Goal: Information Seeking & Learning: Learn about a topic

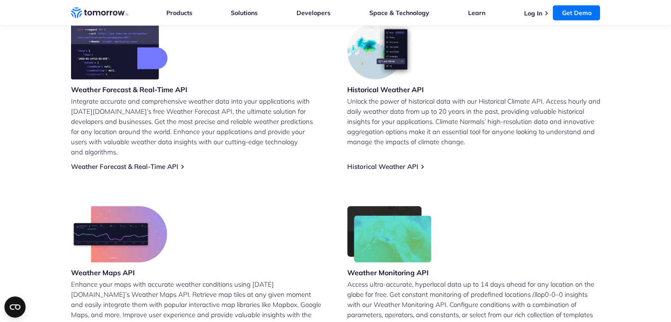
scroll to position [383, 0]
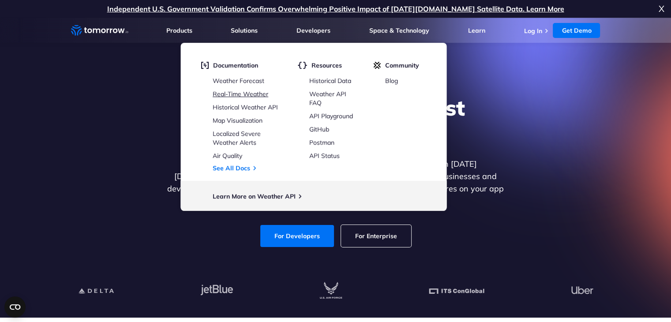
click at [252, 96] on link "Real-Time Weather" at bounding box center [241, 94] width 56 height 8
click at [241, 94] on link "Real-Time Weather" at bounding box center [241, 94] width 56 height 8
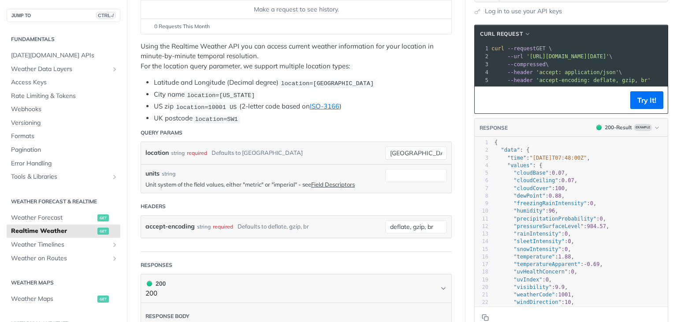
scroll to position [134, 0]
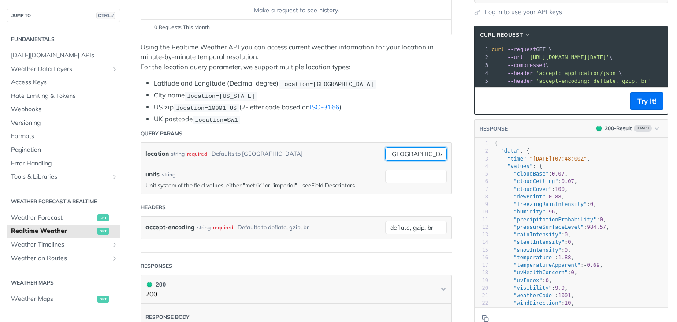
click at [414, 149] on input "[GEOGRAPHIC_DATA]" at bounding box center [416, 153] width 62 height 13
click at [414, 148] on input "toronto" at bounding box center [416, 153] width 62 height 13
type input "zurich"
click at [388, 114] on li "UK postcode location=SW1" at bounding box center [303, 119] width 298 height 10
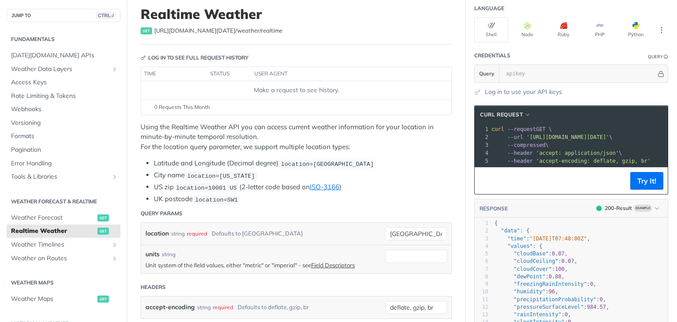
scroll to position [54, 0]
click at [400, 251] on input "units" at bounding box center [416, 256] width 62 height 13
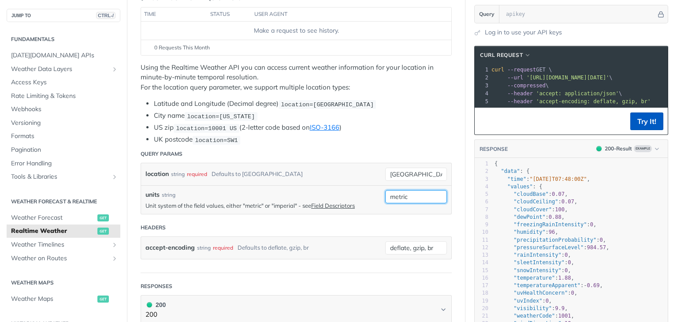
type input "metric"
click at [631, 129] on button "Try It!" at bounding box center [647, 121] width 33 height 18
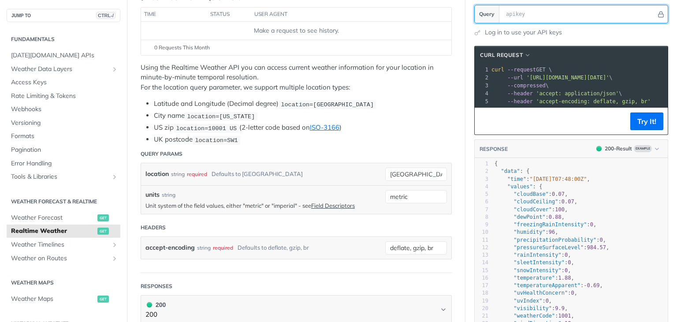
scroll to position [0, 0]
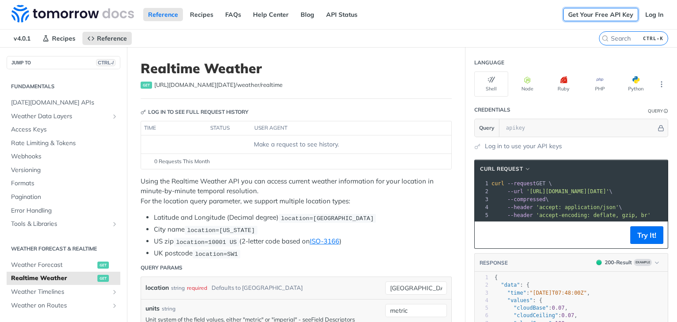
click at [618, 15] on link "Get Your Free API Key" at bounding box center [601, 14] width 75 height 13
click at [650, 16] on link "Log In" at bounding box center [655, 14] width 28 height 13
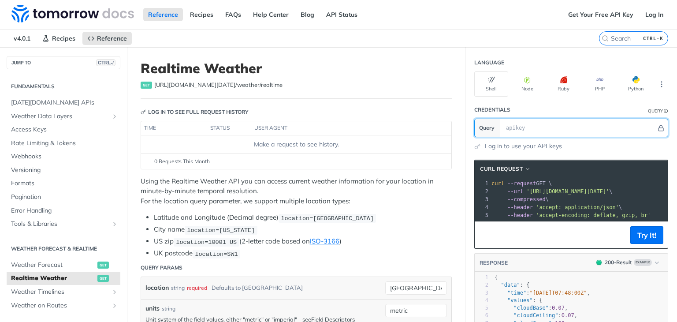
click at [572, 133] on input "text" at bounding box center [579, 128] width 155 height 18
paste input "4R4WJtNhl1jMRqOWtkM7gGgpkh2iHasV"
type input "4R4WJtNhl1jMRqOWtkM7gGgpkh2iHasV"
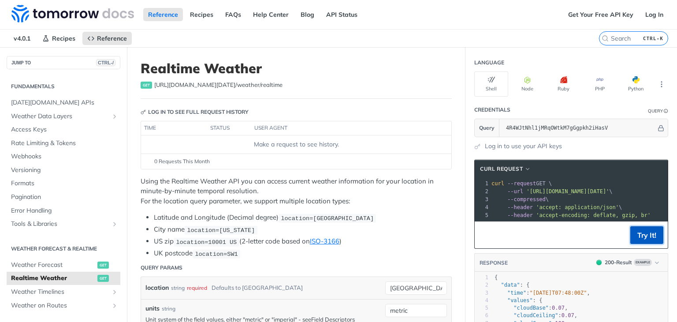
click at [642, 241] on button "Try It!" at bounding box center [647, 235] width 33 height 18
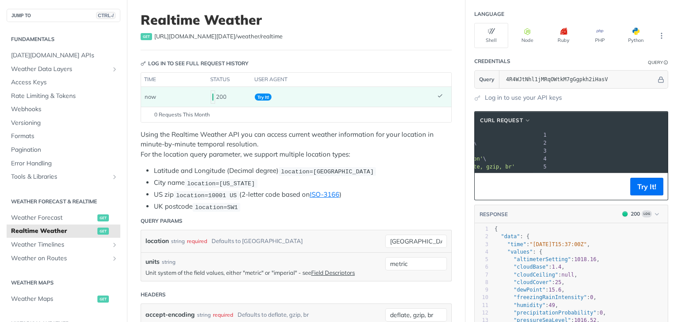
scroll to position [0, 194]
click at [562, 182] on footer "Try It!" at bounding box center [571, 186] width 193 height 27
drag, startPoint x: 520, startPoint y: 142, endPoint x: 654, endPoint y: 144, distance: 133.7
click at [422, 144] on span "'https://api.tomorrow.io/v4/weather/realtime?location=zurich&units=metric&apike…" at bounding box center [380, 143] width 83 height 6
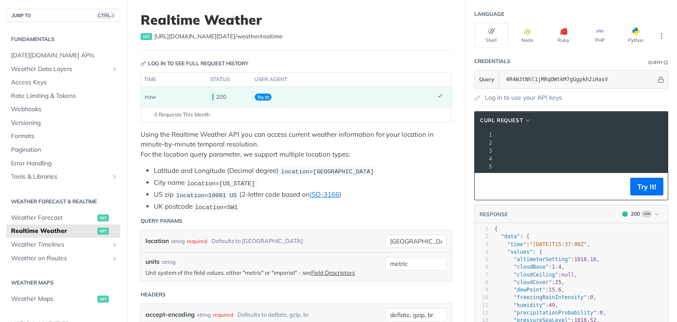
copy span "https://api.tomorrow.io/v4/weather/realtime?location=zurich&units=metric&apikey…"
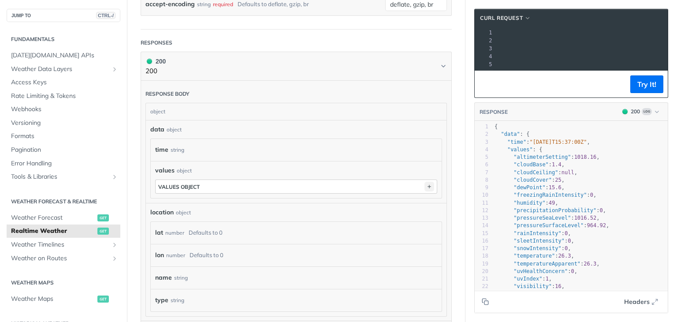
scroll to position [359, 0]
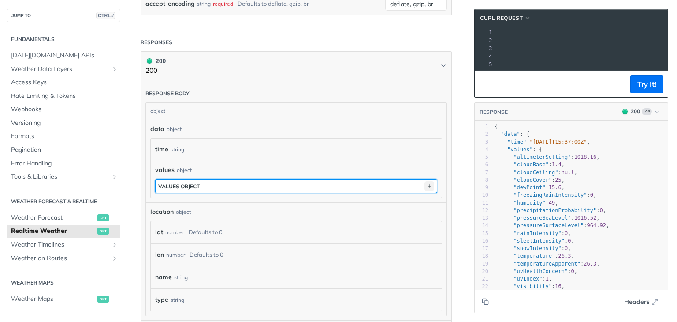
click at [425, 186] on icon "button" at bounding box center [430, 186] width 10 height 10
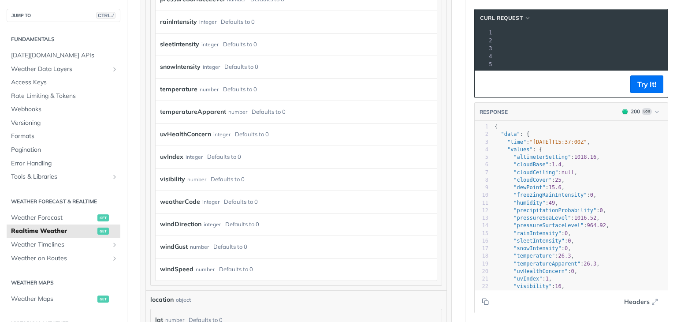
scroll to position [695, 0]
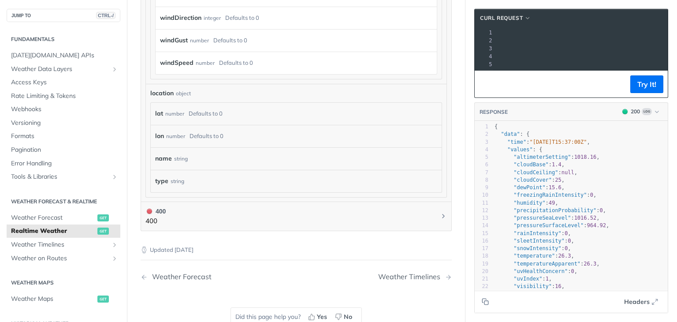
click at [345, 190] on div "type string" at bounding box center [296, 181] width 291 height 22
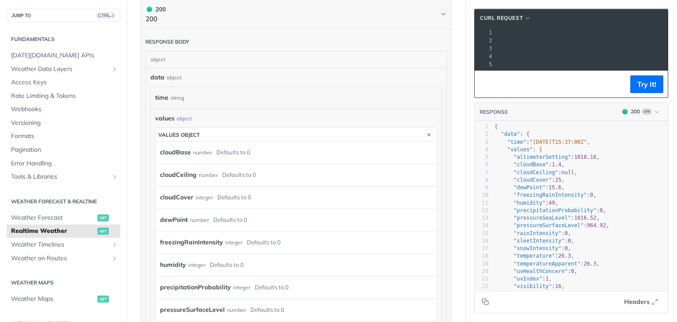
scroll to position [412, 0]
click at [52, 103] on link "Webhooks" at bounding box center [64, 109] width 114 height 13
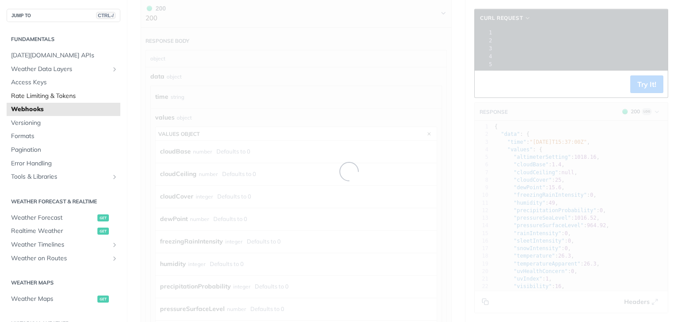
click at [53, 97] on span "Rate Limiting & Tokens" at bounding box center [64, 96] width 107 height 9
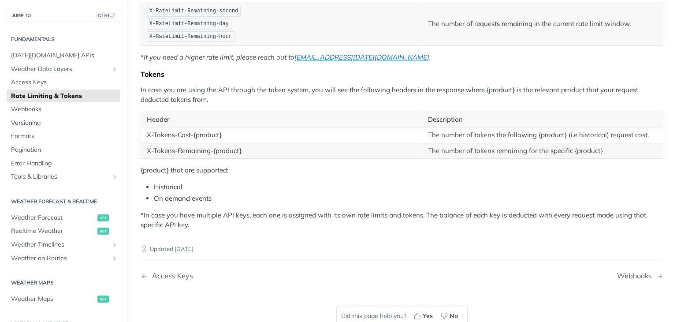
scroll to position [211, 0]
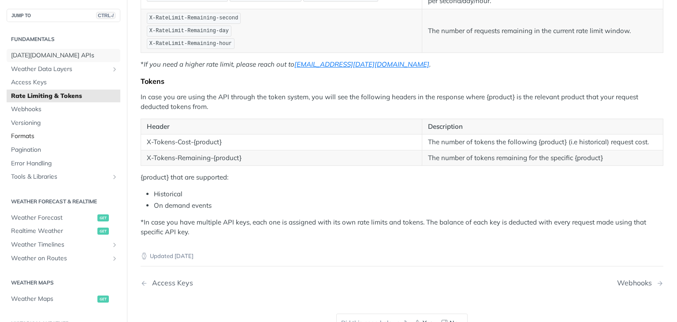
click at [65, 60] on link "Tomorrow.io APIs" at bounding box center [64, 55] width 114 height 13
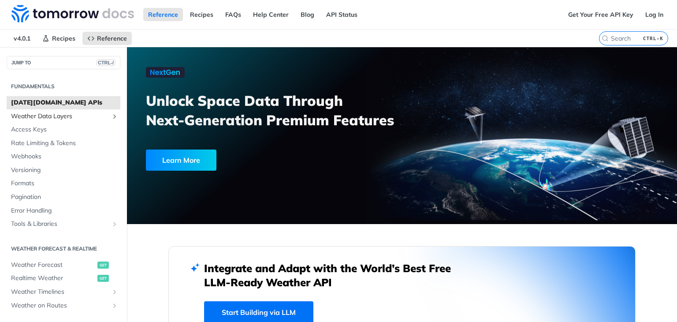
click at [95, 121] on link "Weather Data Layers" at bounding box center [64, 116] width 114 height 13
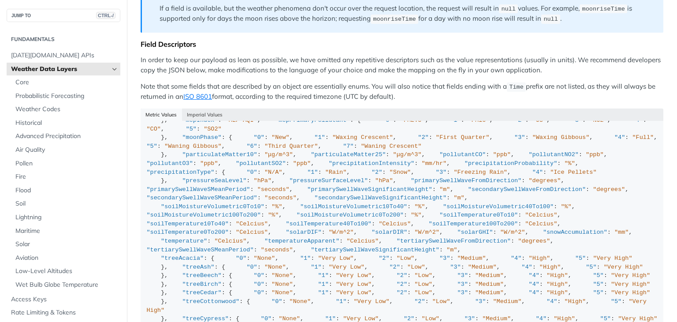
scroll to position [161, 0]
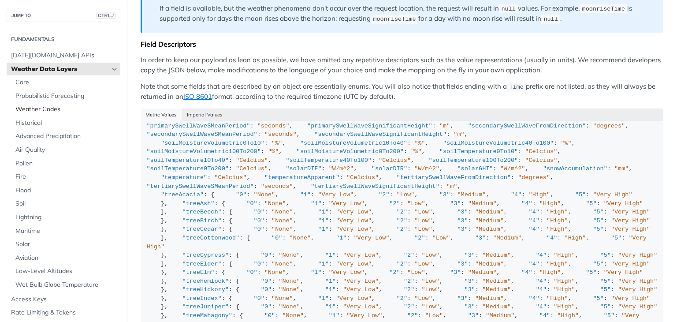
click at [59, 104] on link "Weather Codes" at bounding box center [65, 109] width 109 height 13
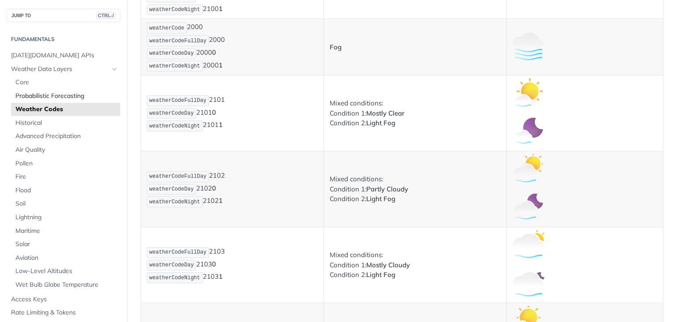
scroll to position [598, 0]
click at [69, 136] on span "Advanced Precipitation" at bounding box center [66, 136] width 103 height 9
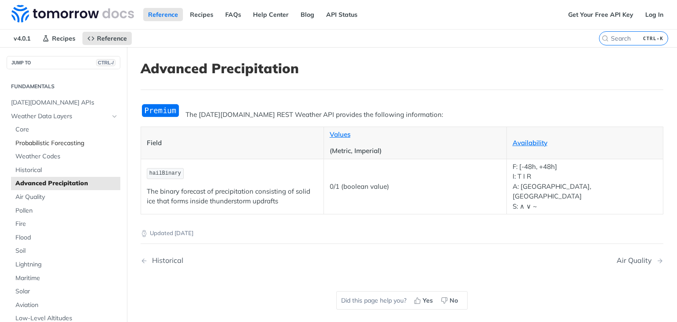
click at [75, 139] on span "Probabilistic Forecasting" at bounding box center [66, 143] width 103 height 9
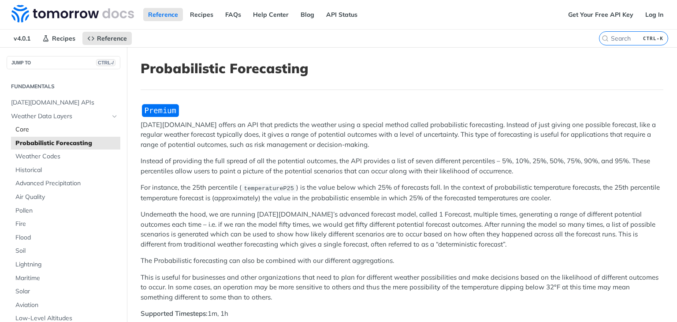
click at [43, 129] on span "Core" at bounding box center [66, 129] width 103 height 9
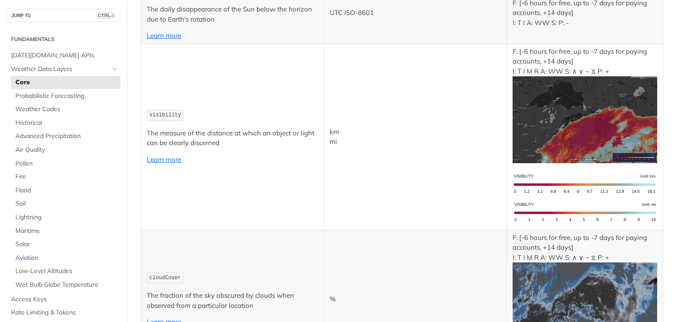
scroll to position [3090, 0]
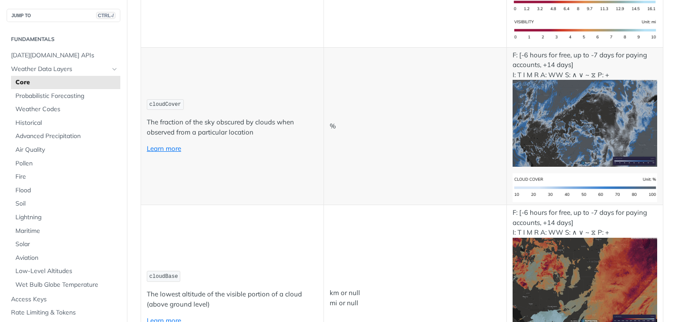
scroll to position [3803, 0]
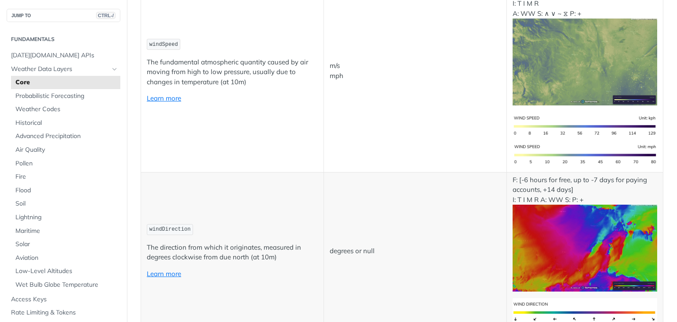
scroll to position [882, 0]
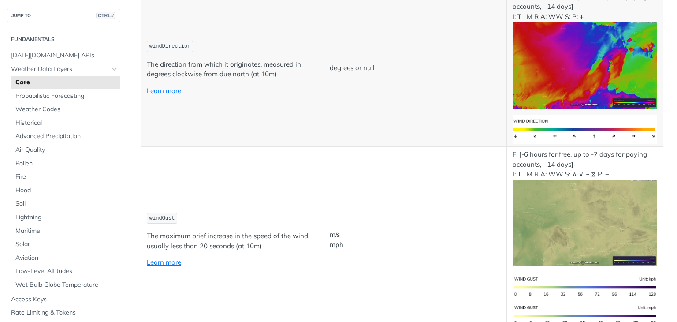
click at [348, 73] on p "degrees or null" at bounding box center [415, 68] width 171 height 10
click at [246, 79] on p "The direction from which it originates, measured in degrees clockwise from due …" at bounding box center [232, 70] width 171 height 20
click at [247, 79] on p "The direction from which it originates, measured in degrees clockwise from due …" at bounding box center [232, 70] width 171 height 20
click at [217, 79] on p "The direction from which it originates, measured in degrees clockwise from due …" at bounding box center [232, 70] width 171 height 20
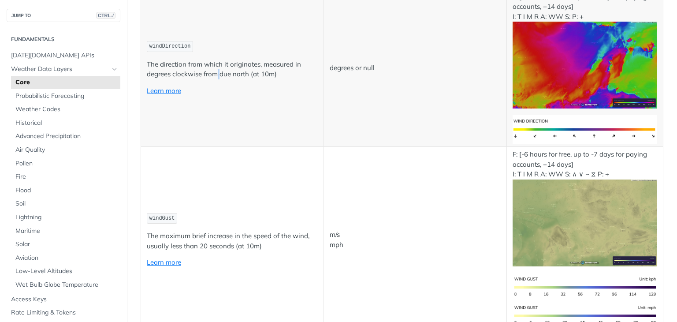
drag, startPoint x: 217, startPoint y: 184, endPoint x: 263, endPoint y: 178, distance: 46.3
click at [217, 79] on p "The direction from which it originates, measured in degrees clockwise from due …" at bounding box center [232, 70] width 171 height 20
click at [262, 79] on p "The direction from which it originates, measured in degrees clockwise from due …" at bounding box center [232, 70] width 171 height 20
click at [272, 79] on p "The direction from which it originates, measured in degrees clockwise from due …" at bounding box center [232, 70] width 171 height 20
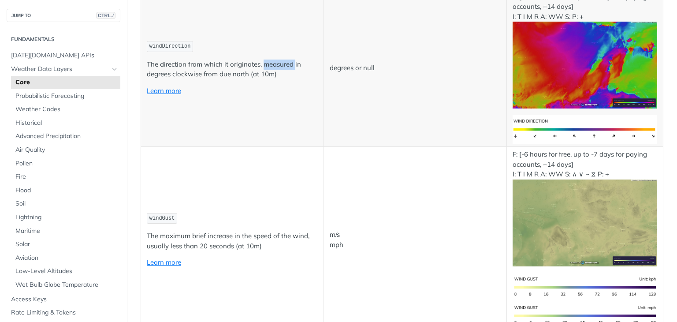
drag, startPoint x: 272, startPoint y: 177, endPoint x: 247, endPoint y: 186, distance: 26.6
click at [272, 79] on p "The direction from which it originates, measured in degrees clockwise from due …" at bounding box center [232, 70] width 171 height 20
click at [216, 79] on p "The direction from which it originates, measured in degrees clockwise from due …" at bounding box center [232, 70] width 171 height 20
click at [243, 79] on p "The direction from which it originates, measured in degrees clockwise from due …" at bounding box center [232, 70] width 171 height 20
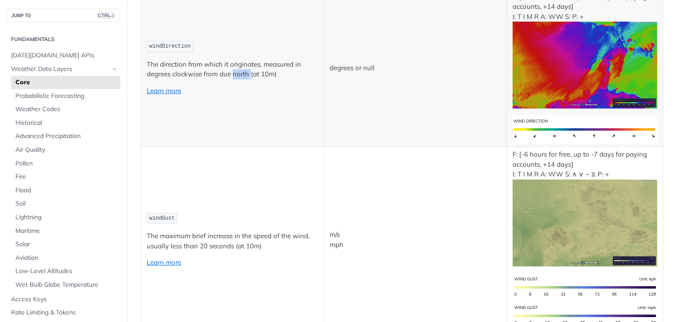
click at [243, 79] on p "The direction from which it originates, measured in degrees clockwise from due …" at bounding box center [232, 70] width 171 height 20
click at [261, 79] on p "The direction from which it originates, measured in degrees clockwise from due …" at bounding box center [232, 70] width 171 height 20
click at [268, 79] on p "The direction from which it originates, measured in degrees clockwise from due …" at bounding box center [232, 70] width 171 height 20
